Goal: Find specific page/section

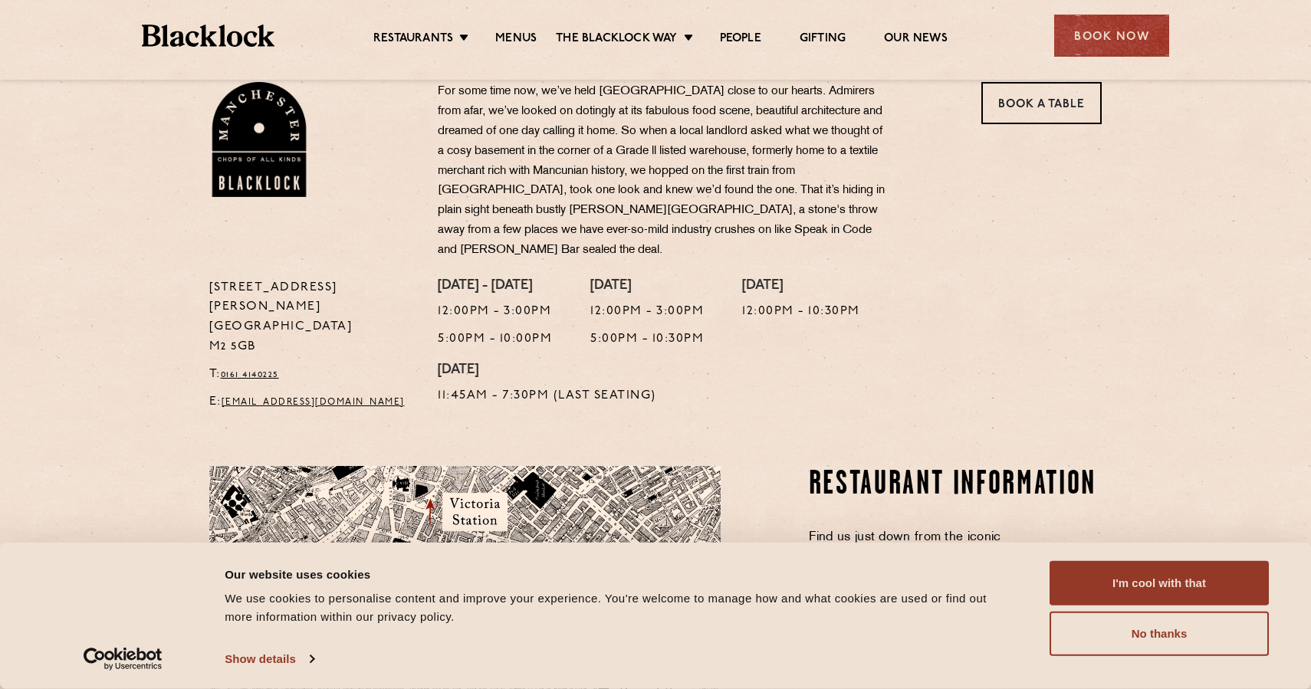
scroll to position [552, 0]
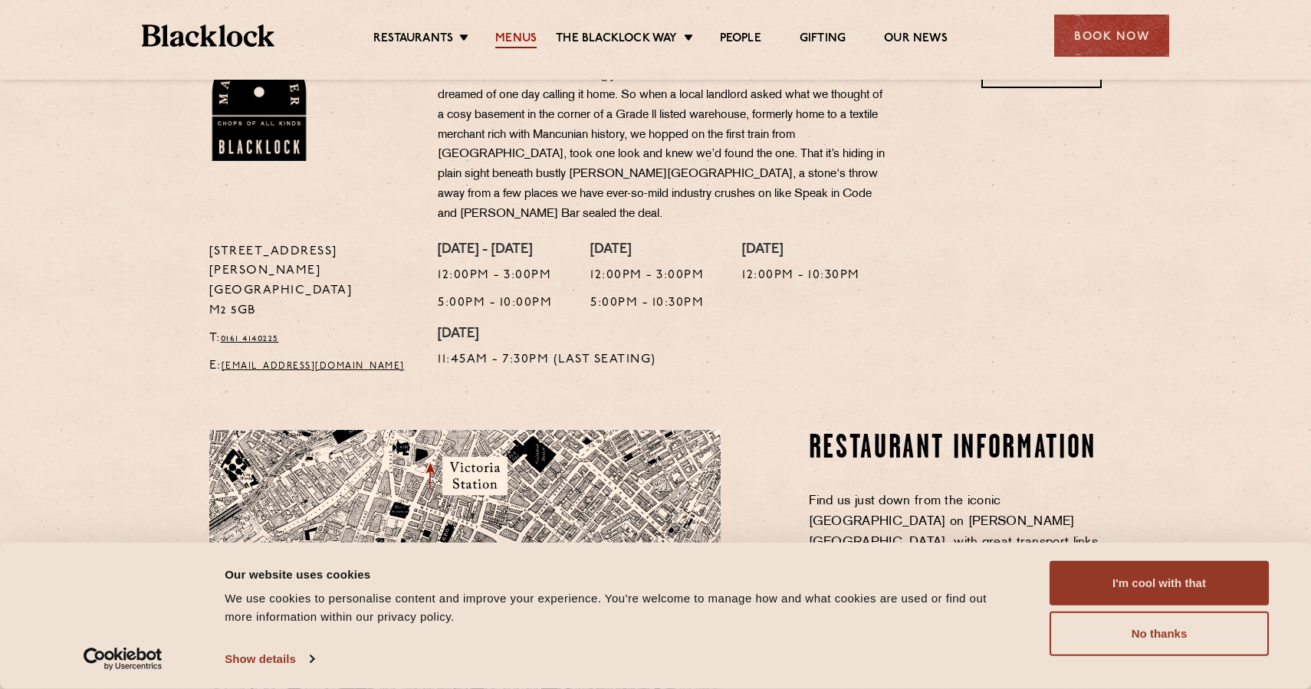
click at [526, 37] on link "Menus" at bounding box center [515, 39] width 41 height 17
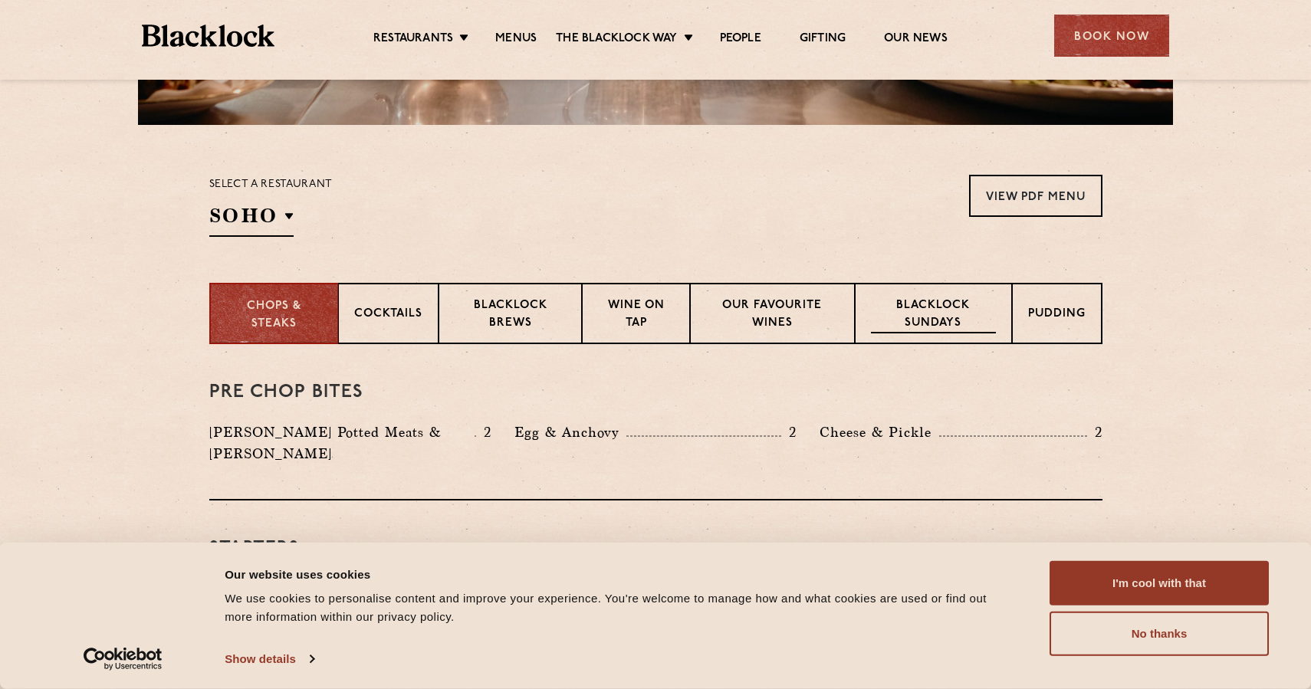
scroll to position [429, 0]
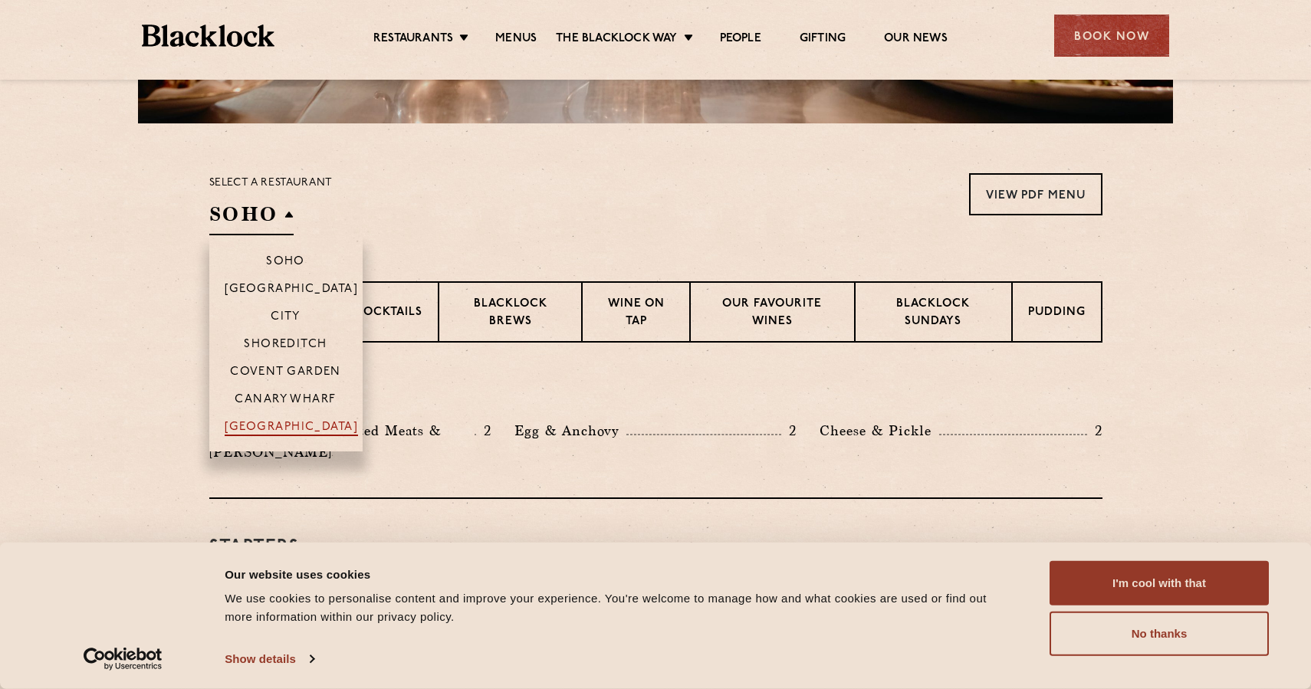
click at [285, 429] on p "[GEOGRAPHIC_DATA]" at bounding box center [292, 428] width 134 height 15
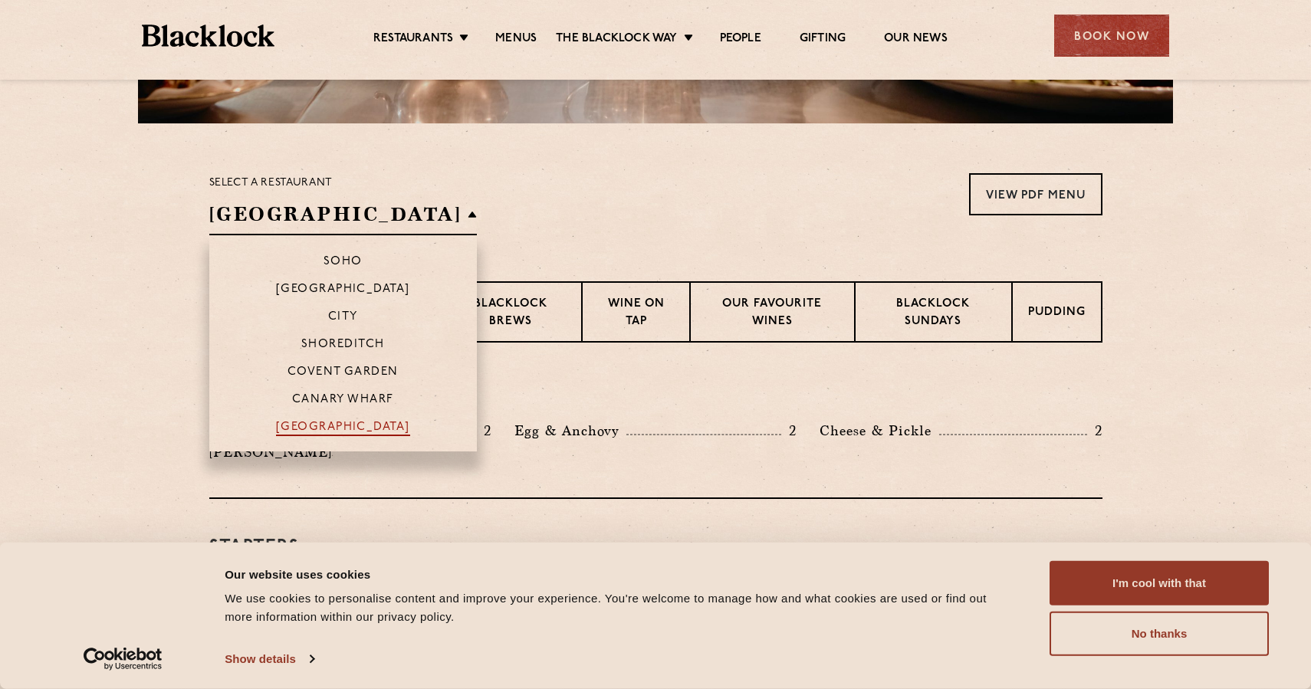
click at [285, 429] on p "[GEOGRAPHIC_DATA]" at bounding box center [343, 428] width 134 height 15
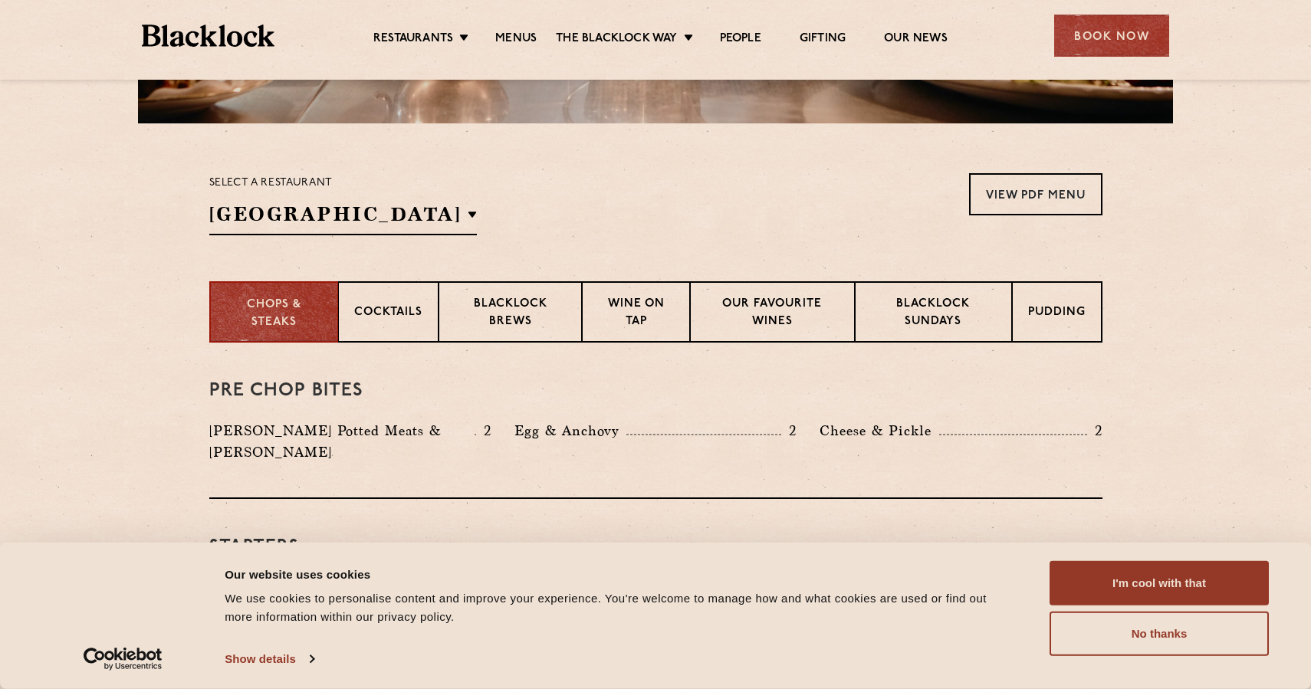
click at [614, 237] on section "Select a restaurant Manchester Soho Birmingham City Shoreditch Covent Garden Ca…" at bounding box center [655, 202] width 1311 height 158
